Goal: Use online tool/utility: Utilize a website feature to perform a specific function

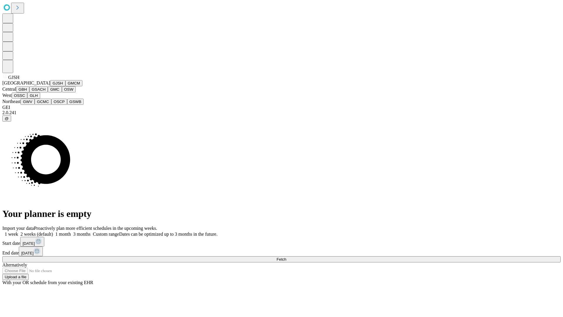
click at [50, 86] on button "GJSH" at bounding box center [57, 83] width 15 height 6
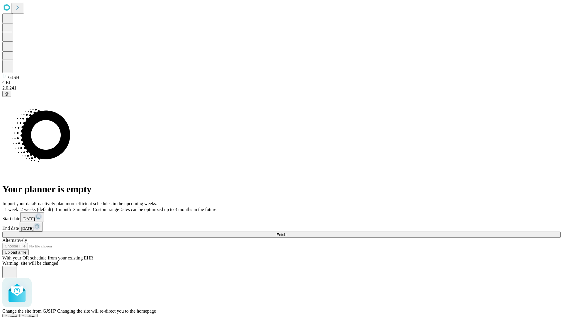
click at [35, 314] on span "Confirm" at bounding box center [29, 316] width 14 height 4
click at [18, 207] on label "1 week" at bounding box center [10, 209] width 16 height 5
click at [286, 232] on span "Fetch" at bounding box center [281, 234] width 10 height 4
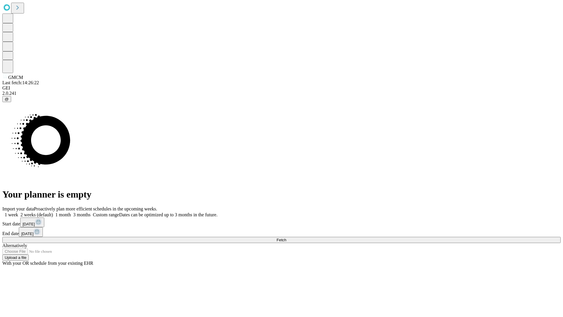
click at [18, 212] on label "1 week" at bounding box center [10, 214] width 16 height 5
click at [286, 237] on span "Fetch" at bounding box center [281, 239] width 10 height 4
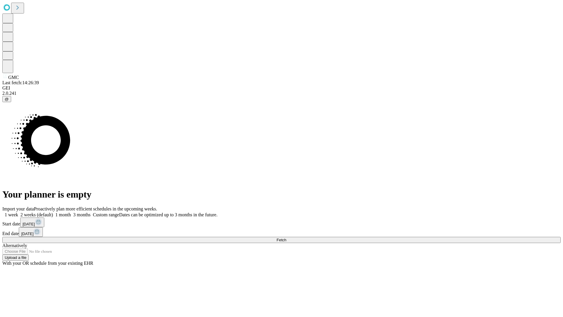
click at [18, 212] on label "1 week" at bounding box center [10, 214] width 16 height 5
click at [286, 237] on span "Fetch" at bounding box center [281, 239] width 10 height 4
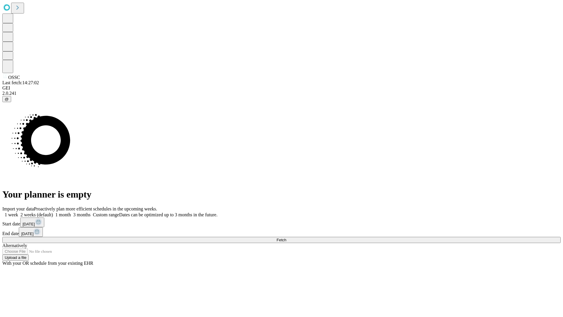
click at [18, 212] on label "1 week" at bounding box center [10, 214] width 16 height 5
click at [286, 237] on span "Fetch" at bounding box center [281, 239] width 10 height 4
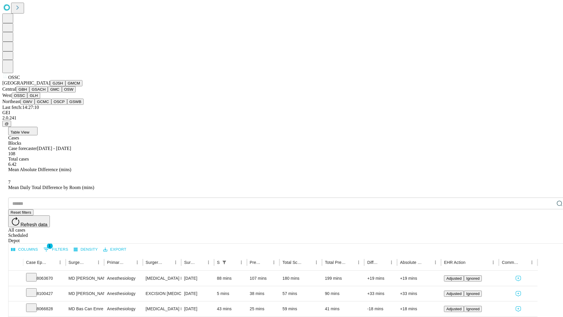
click at [40, 99] on button "GLH" at bounding box center [33, 95] width 13 height 6
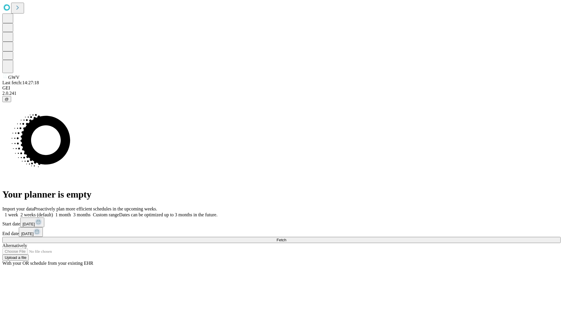
click at [286, 237] on span "Fetch" at bounding box center [281, 239] width 10 height 4
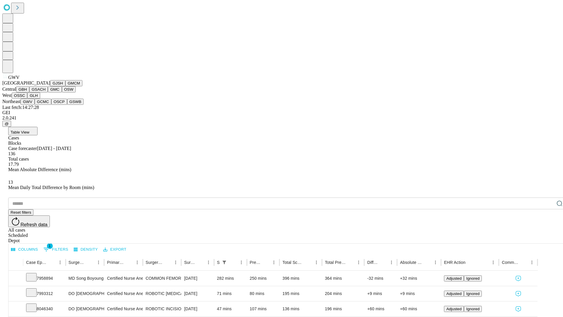
click at [45, 105] on button "GCMC" at bounding box center [43, 102] width 17 height 6
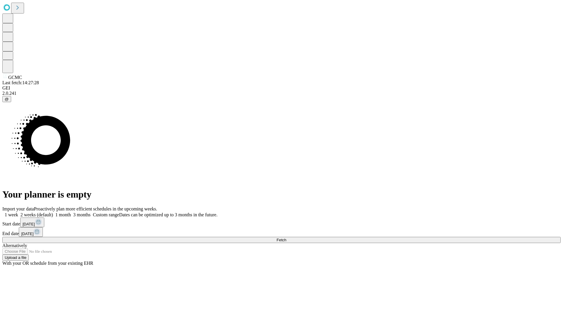
click at [286, 237] on span "Fetch" at bounding box center [281, 239] width 10 height 4
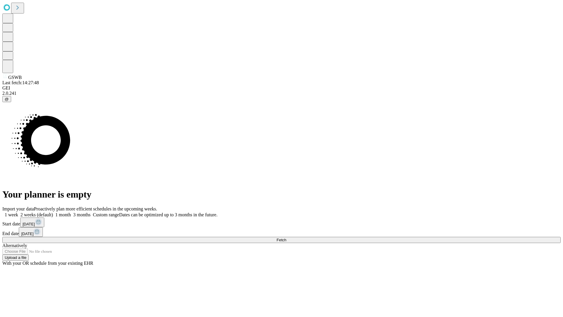
click at [18, 212] on label "1 week" at bounding box center [10, 214] width 16 height 5
click at [286, 237] on span "Fetch" at bounding box center [281, 239] width 10 height 4
